Goal: Information Seeking & Learning: Understand process/instructions

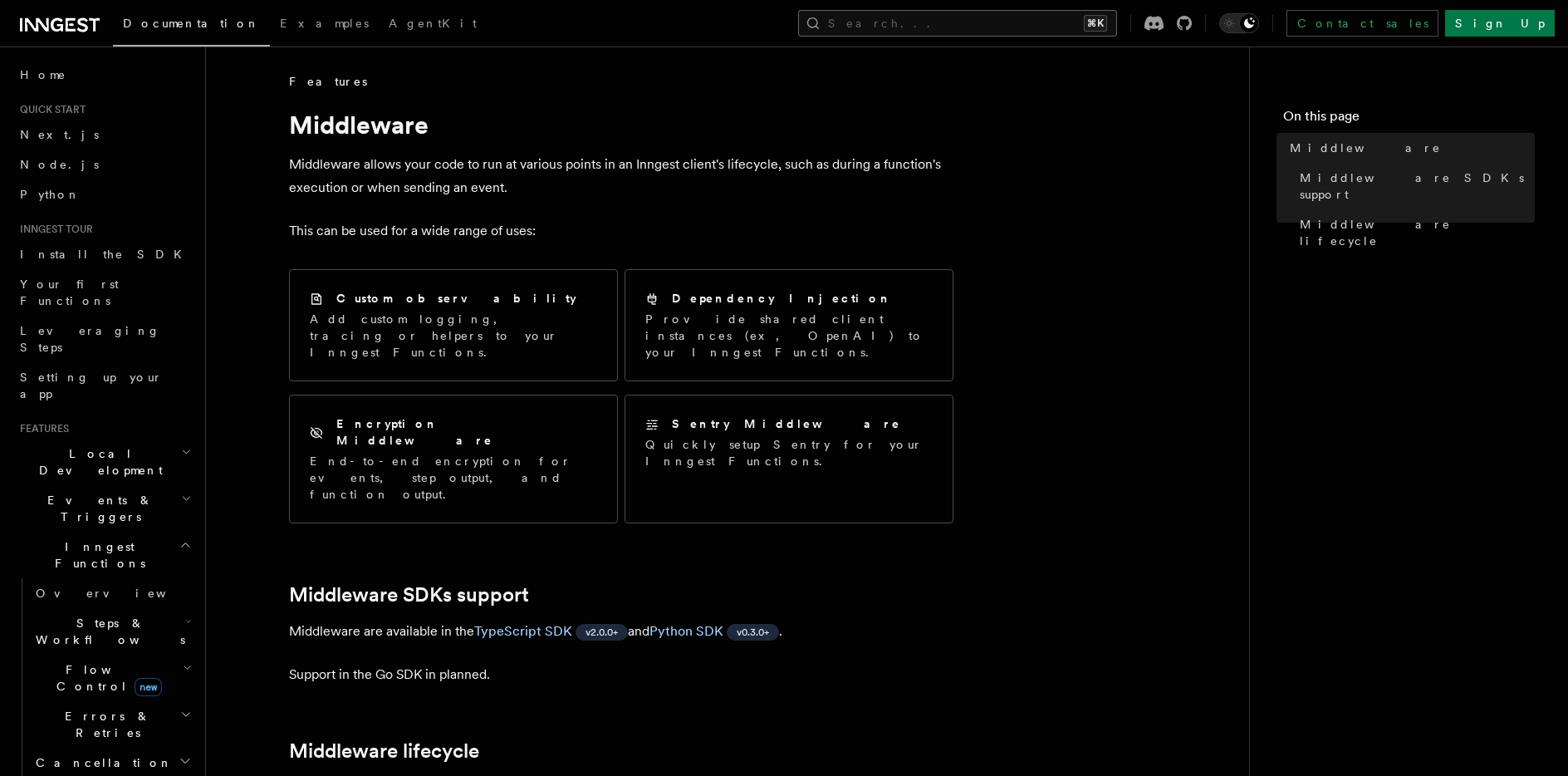
click at [1022, 23] on button "Search... ⌘K" at bounding box center [957, 24] width 319 height 27
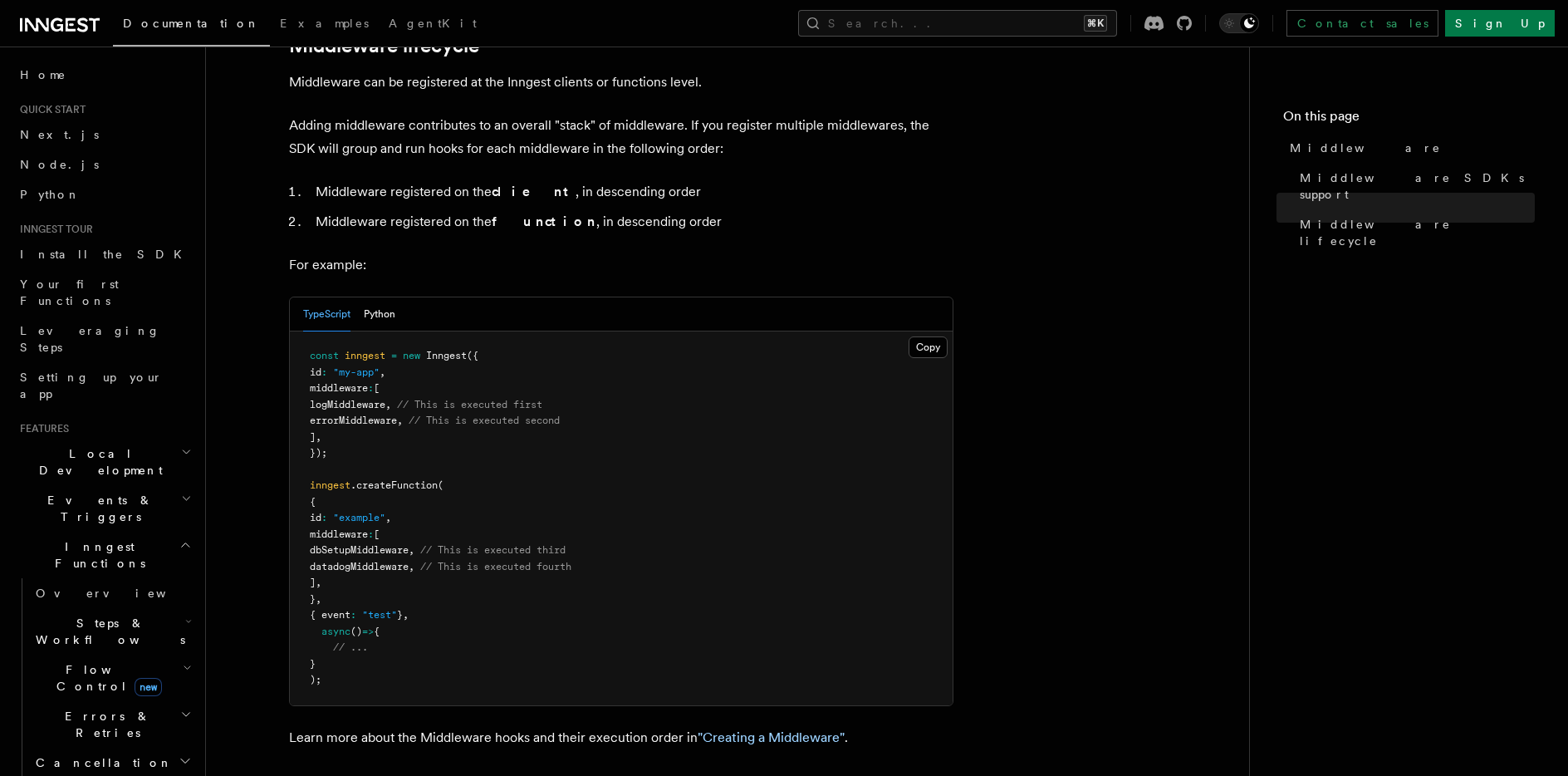
scroll to position [958, 0]
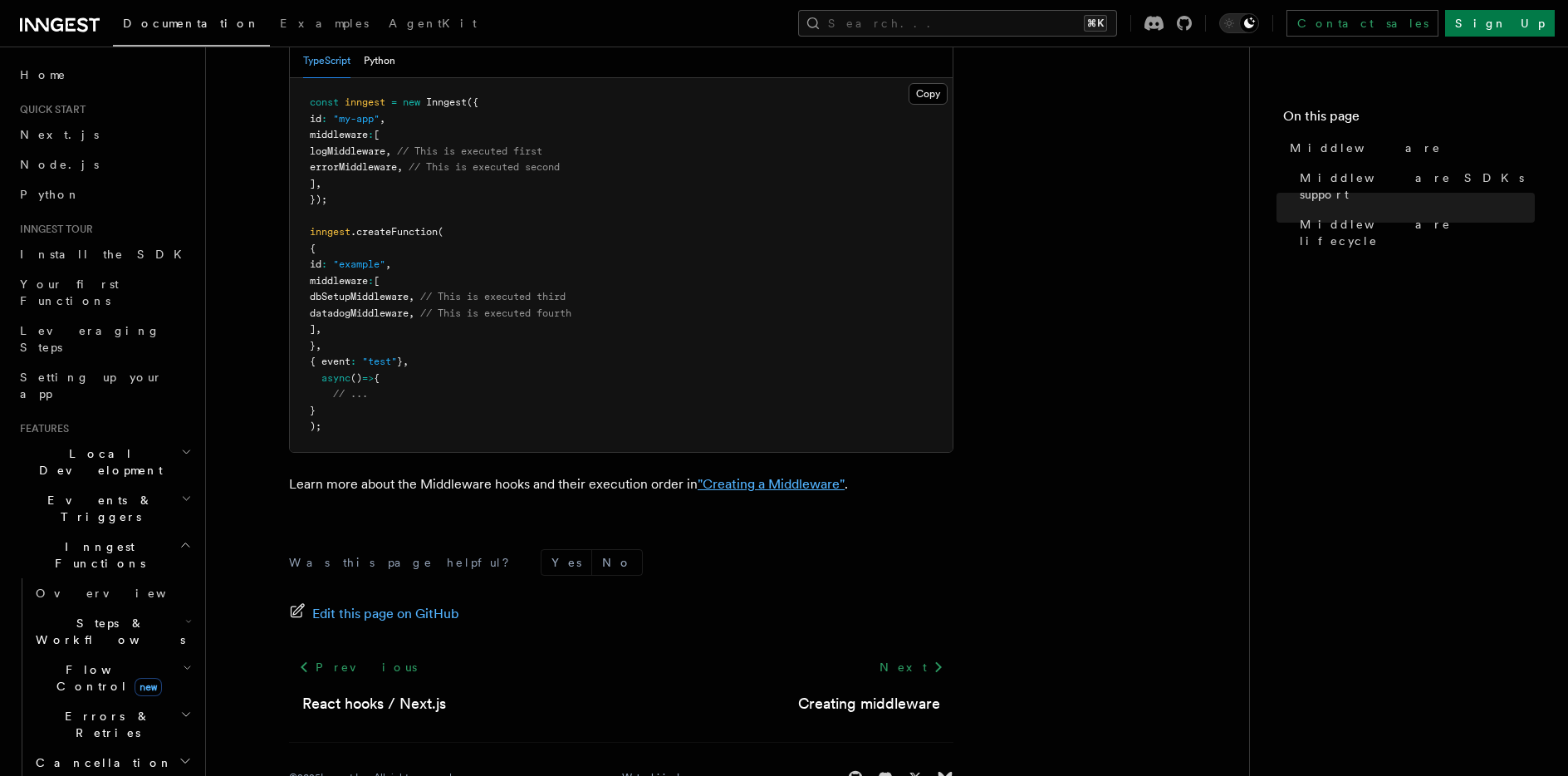
click at [738, 476] on link ""Creating a Middleware"" at bounding box center [771, 483] width 147 height 16
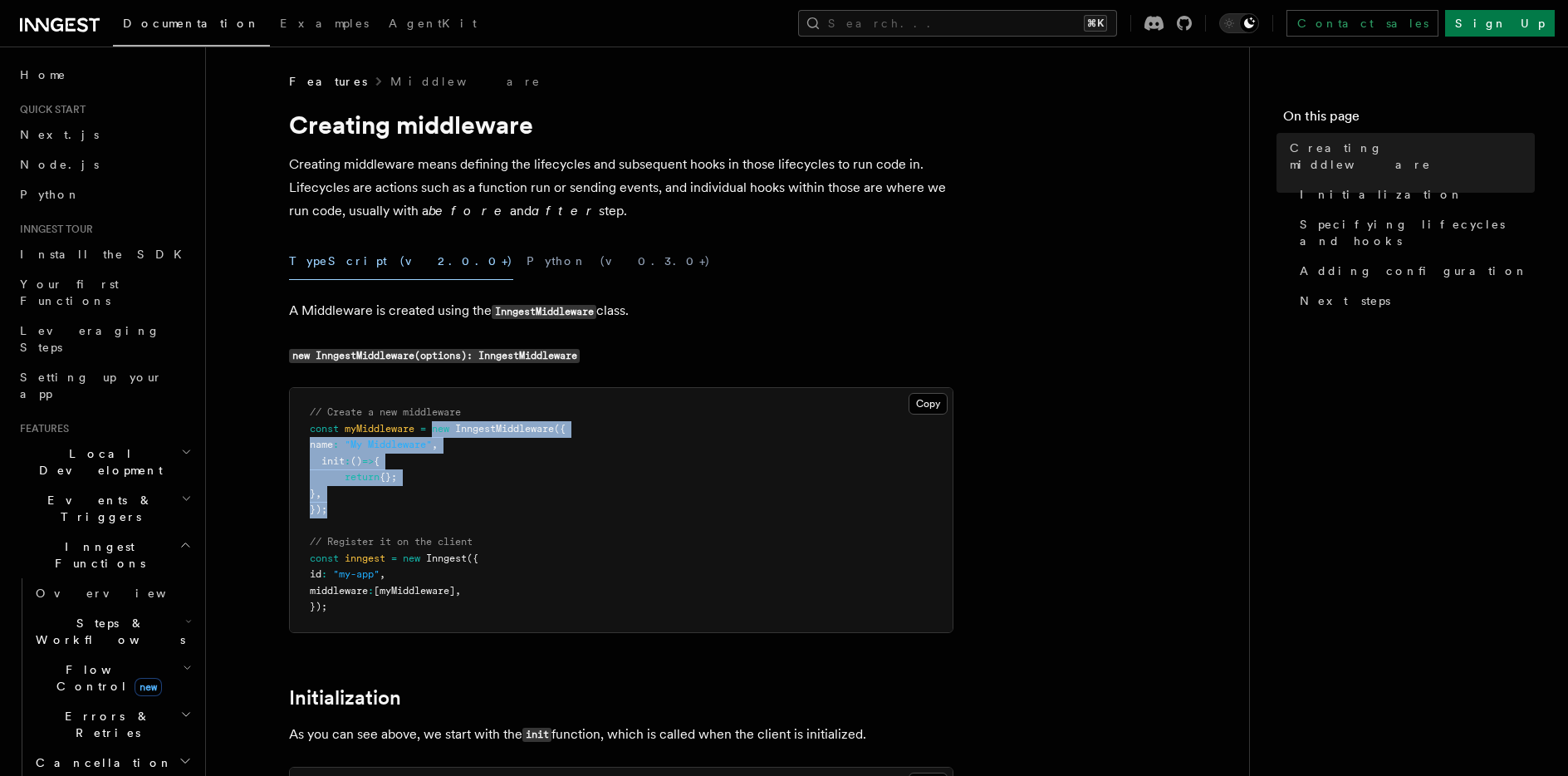
copy code "new InngestMiddleware ({ name : "My Middleware" , init : () => { return {}; } ,…"
drag, startPoint x: 370, startPoint y: 514, endPoint x: 434, endPoint y: 429, distance: 106.4
click at [434, 429] on pre "// Create a new middleware const myMiddleware = new InngestMiddleware ({ name :…" at bounding box center [622, 509] width 663 height 244
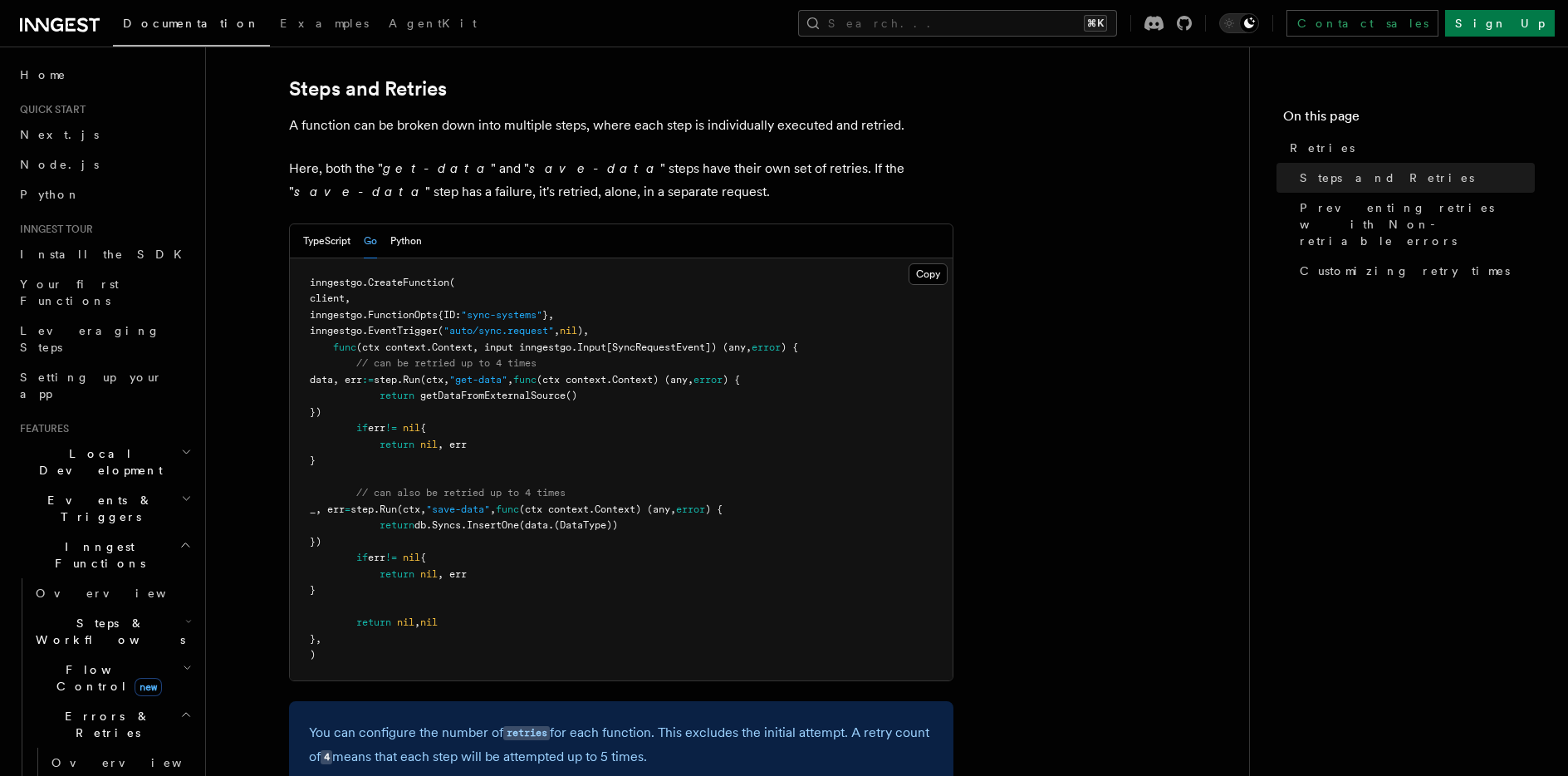
scroll to position [990, 0]
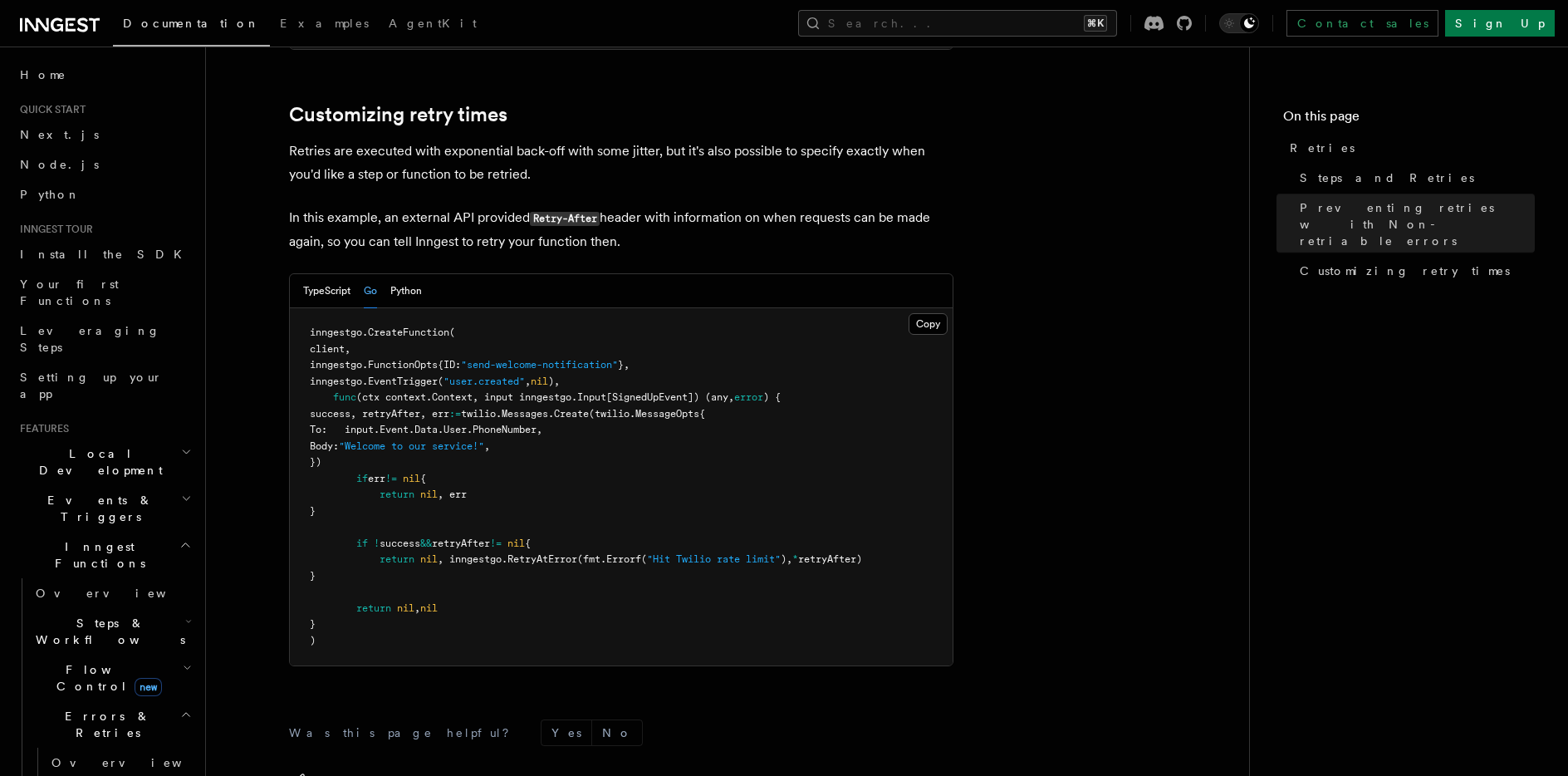
scroll to position [2421, 0]
click at [337, 273] on button "TypeScript" at bounding box center [326, 290] width 47 height 34
